Goal: Find specific page/section: Find specific page/section

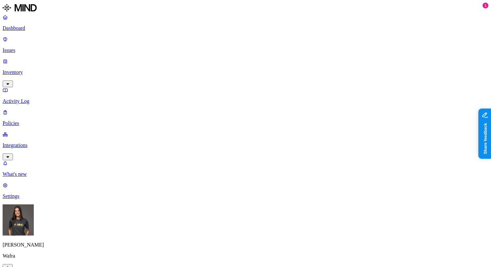
click at [33, 70] on p "Inventory" at bounding box center [246, 73] width 486 height 6
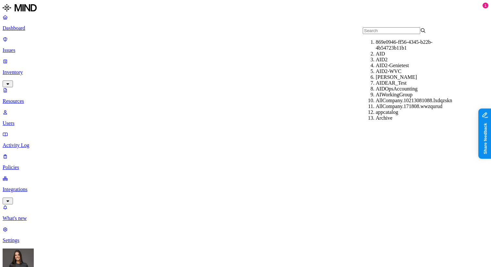
click at [382, 53] on div "AID" at bounding box center [407, 54] width 63 height 6
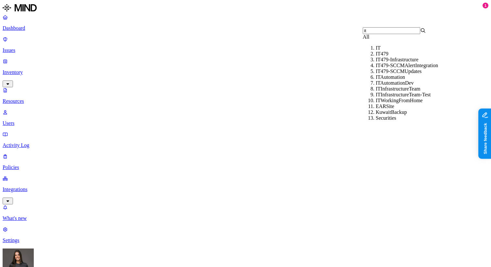
type input "it"
click at [387, 51] on div "IT" at bounding box center [407, 48] width 63 height 6
